Goal: Transaction & Acquisition: Purchase product/service

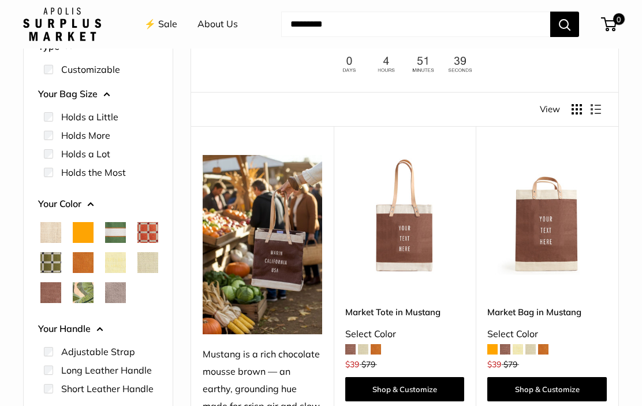
scroll to position [102, 0]
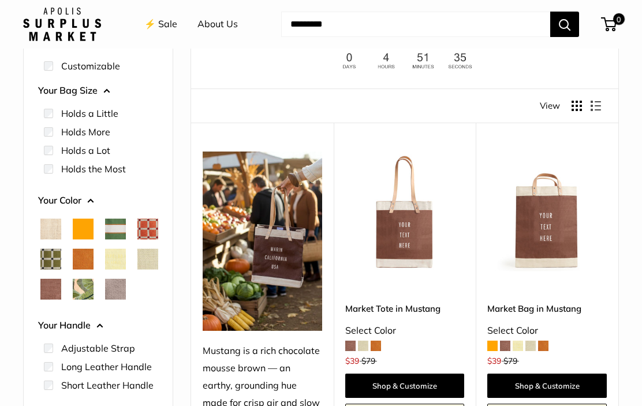
click at [105, 299] on span "Taupe" at bounding box center [115, 288] width 21 height 21
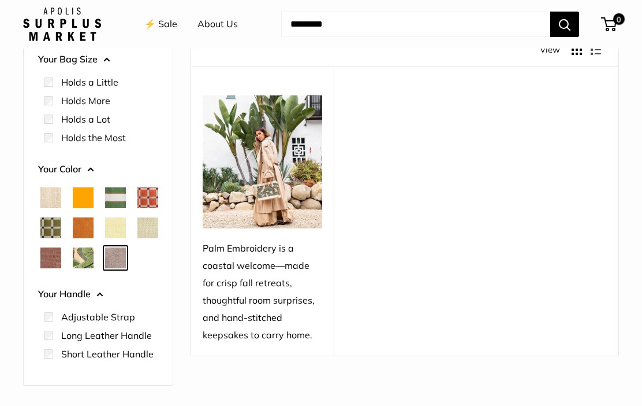
scroll to position [178, 0]
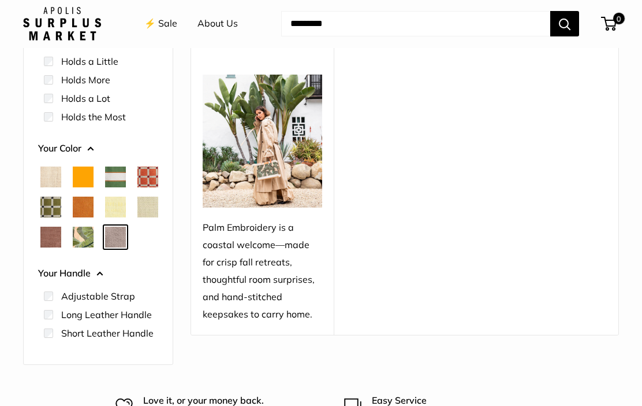
click at [105, 248] on span "Taupe" at bounding box center [115, 237] width 21 height 21
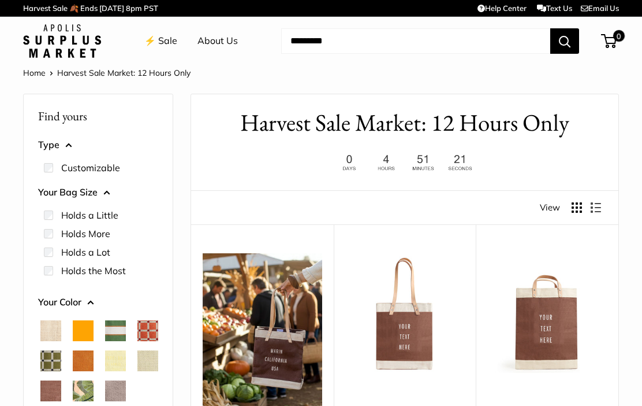
click at [102, 209] on label "Holds a Little" at bounding box center [89, 215] width 57 height 14
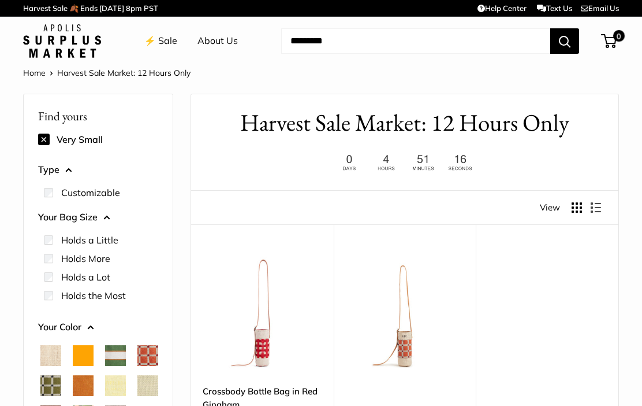
click at [93, 256] on label "Holds More" at bounding box center [85, 258] width 49 height 14
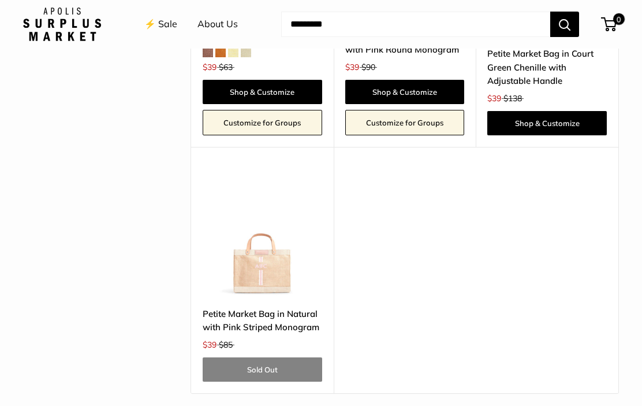
scroll to position [704, 0]
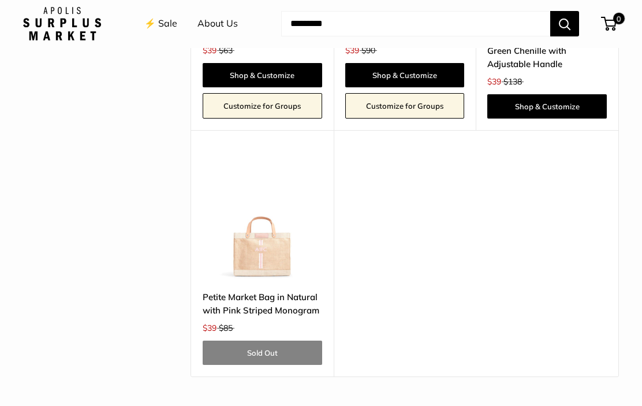
click at [278, 263] on img at bounding box center [263, 219] width 120 height 120
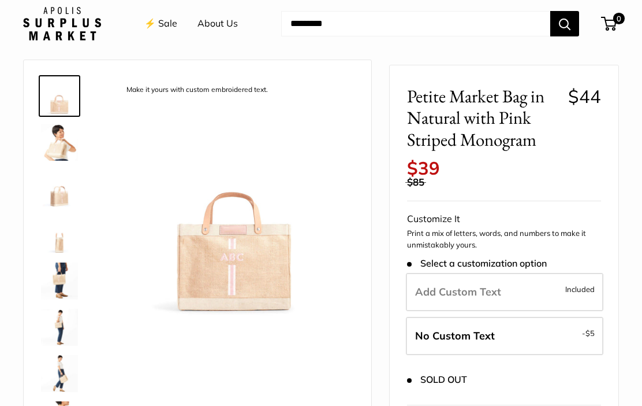
scroll to position [38, 0]
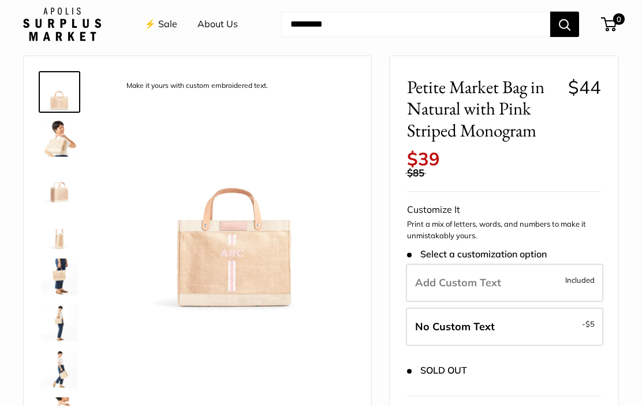
click at [508, 308] on label "No Custom Text - $5" at bounding box center [505, 326] width 198 height 38
click at [496, 317] on label "No Custom Text - $5" at bounding box center [505, 326] width 198 height 38
